Goal: Find specific page/section: Find specific page/section

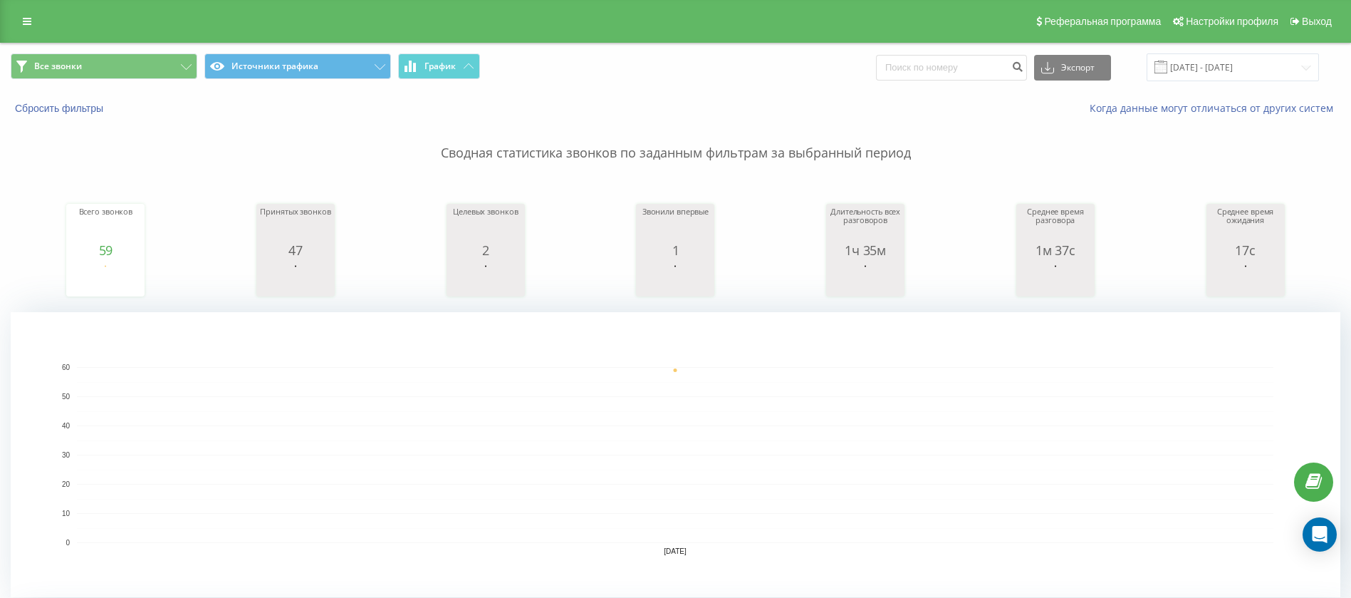
drag, startPoint x: 27, startPoint y: 6, endPoint x: 42, endPoint y: 33, distance: 31.6
click at [27, 6] on div "Реферальная программа Настройки профиля Выход" at bounding box center [675, 21] width 1351 height 43
click at [42, 33] on div "Реферальная программа Настройки профиля Выход" at bounding box center [675, 21] width 1351 height 43
click at [28, 8] on div "Реферальная программа Настройки профиля Выход" at bounding box center [675, 21] width 1351 height 43
click at [26, 12] on div "Реферальная программа Настройки профиля Выход" at bounding box center [675, 21] width 1351 height 43
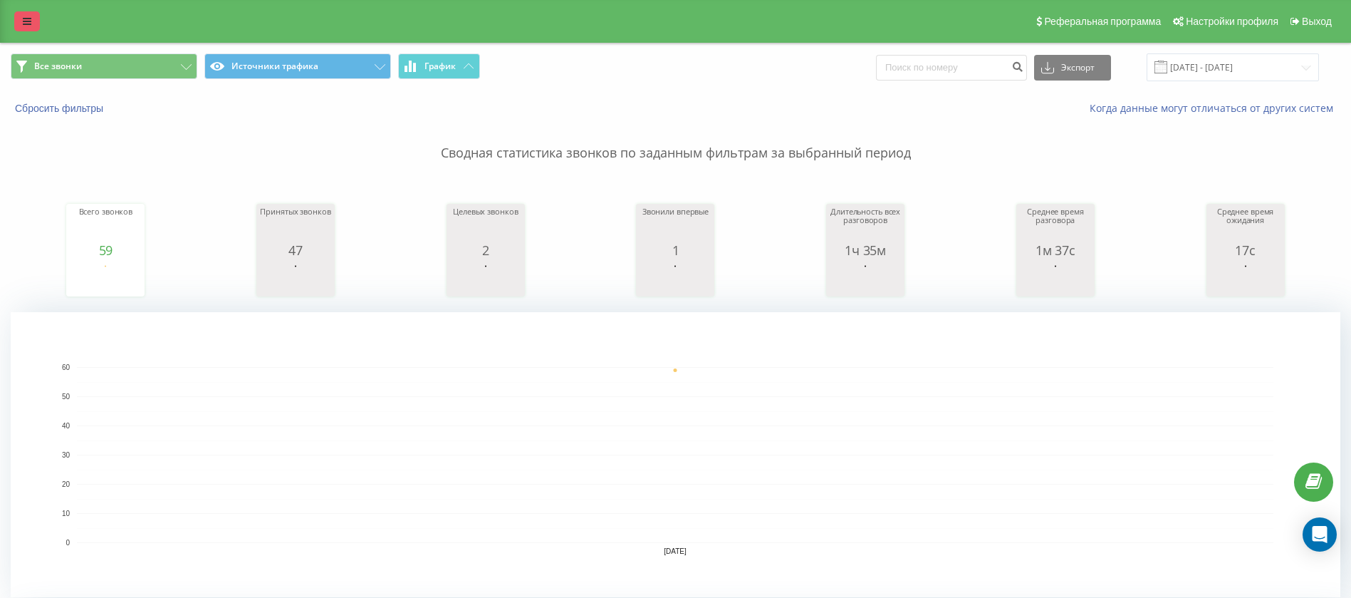
click at [27, 21] on icon at bounding box center [27, 21] width 9 height 10
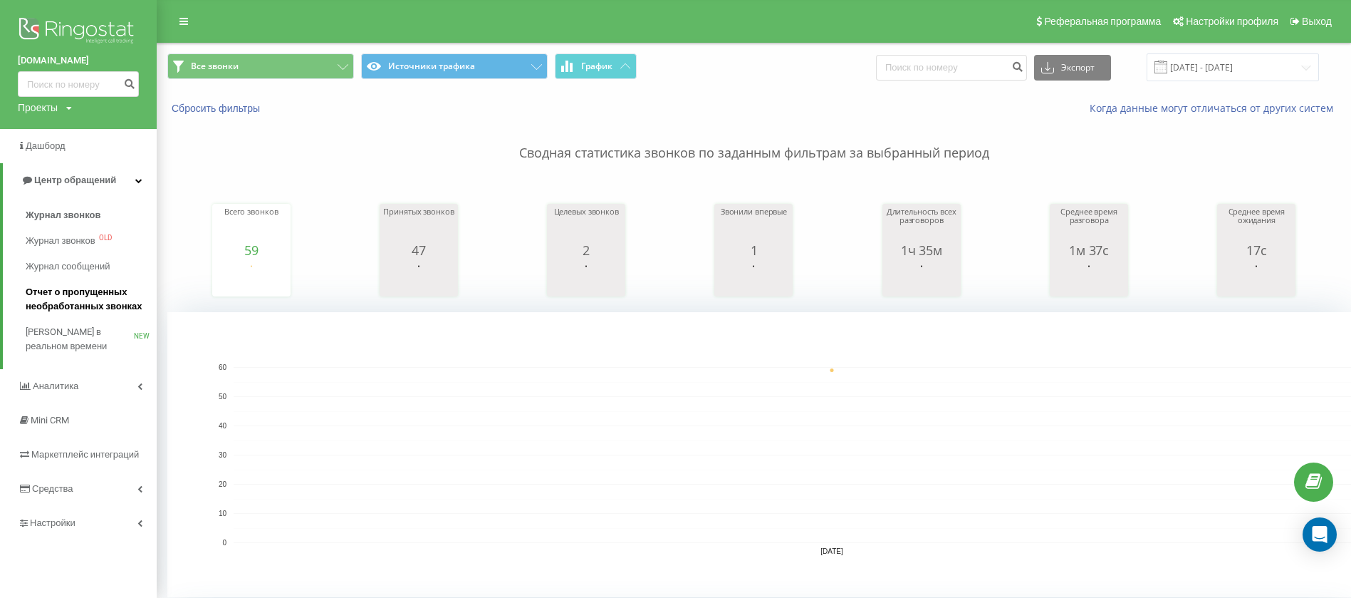
click at [63, 308] on span "Отчет о пропущенных необработанных звонках" at bounding box center [88, 299] width 124 height 28
